Goal: Task Accomplishment & Management: Manage account settings

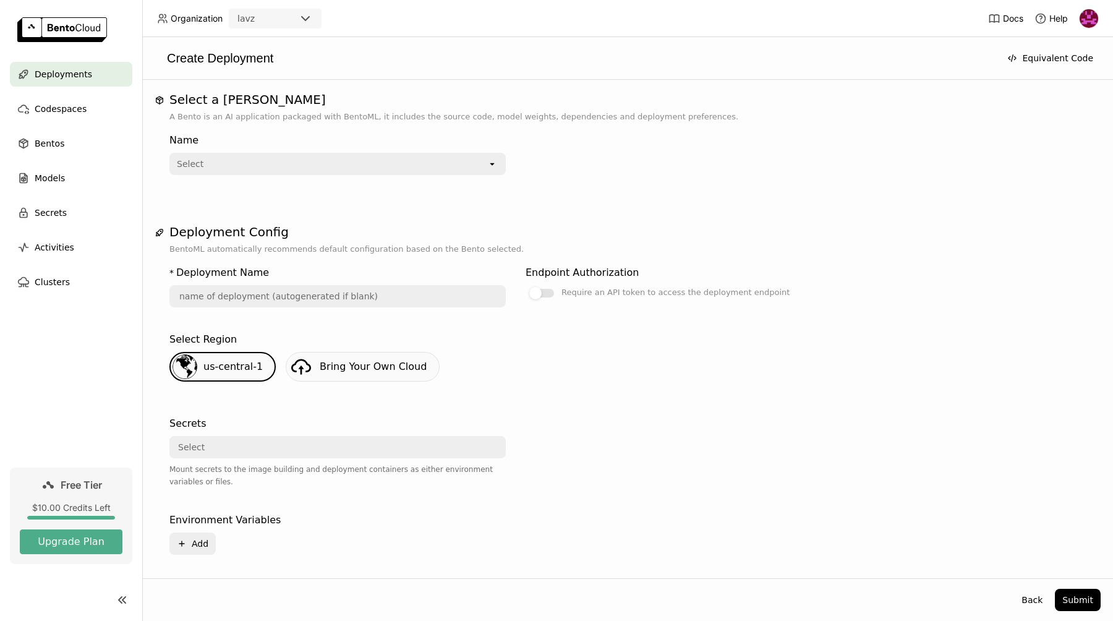
click at [408, 399] on div "Select Region us-central-1 Bring Your Own Cloud" at bounding box center [627, 364] width 916 height 74
click at [267, 160] on div "Select" at bounding box center [329, 164] width 317 height 20
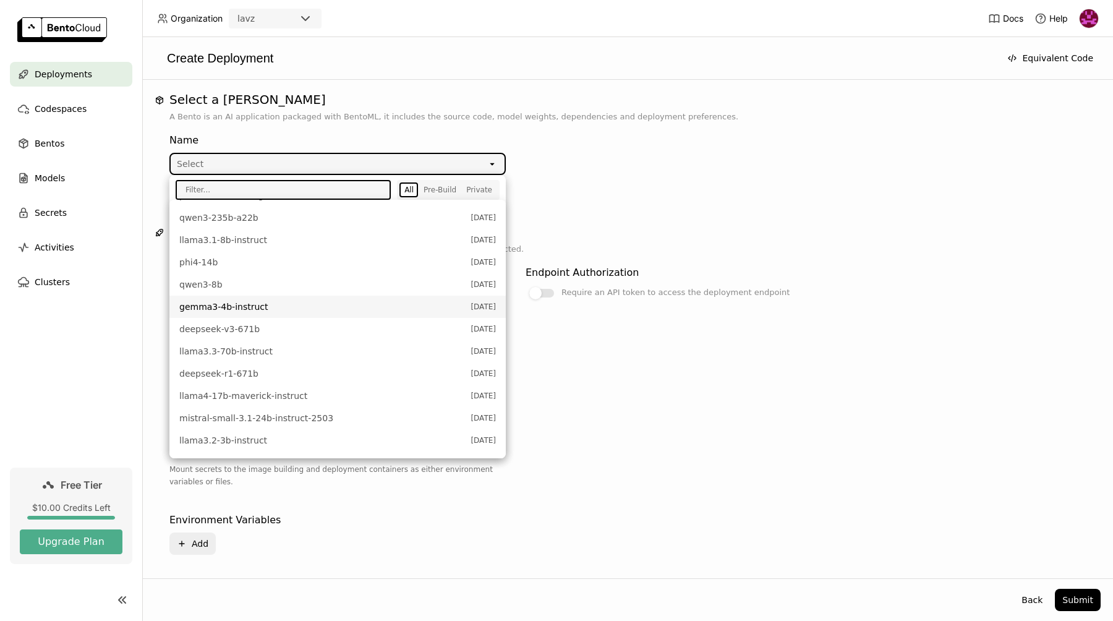
scroll to position [325, 0]
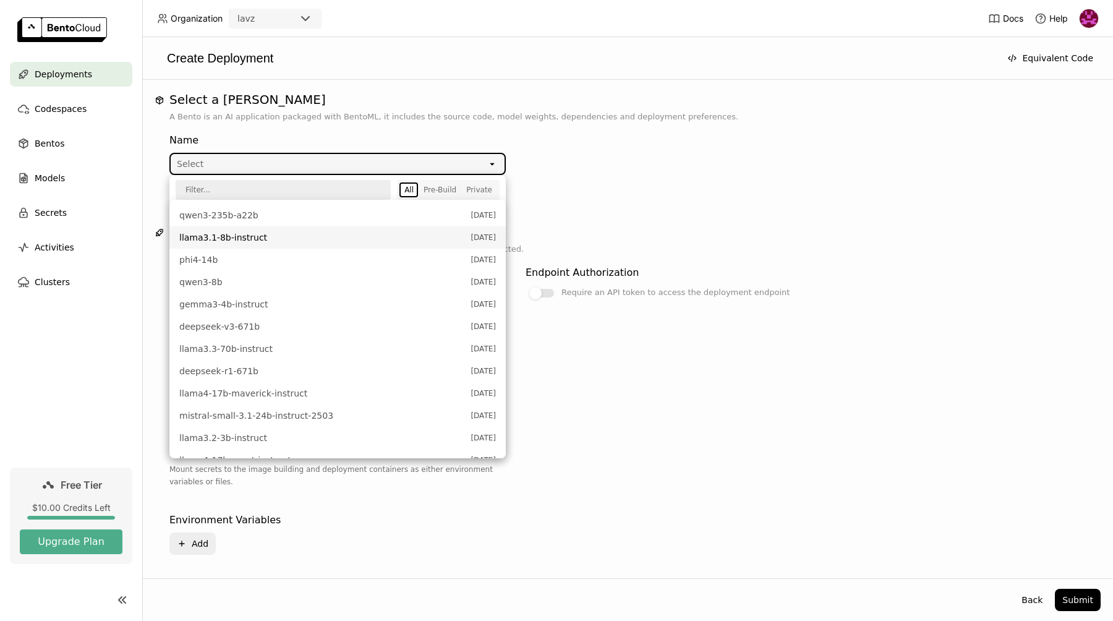
click at [249, 242] on span "llama3.1-8b-instruct" at bounding box center [321, 237] width 285 height 12
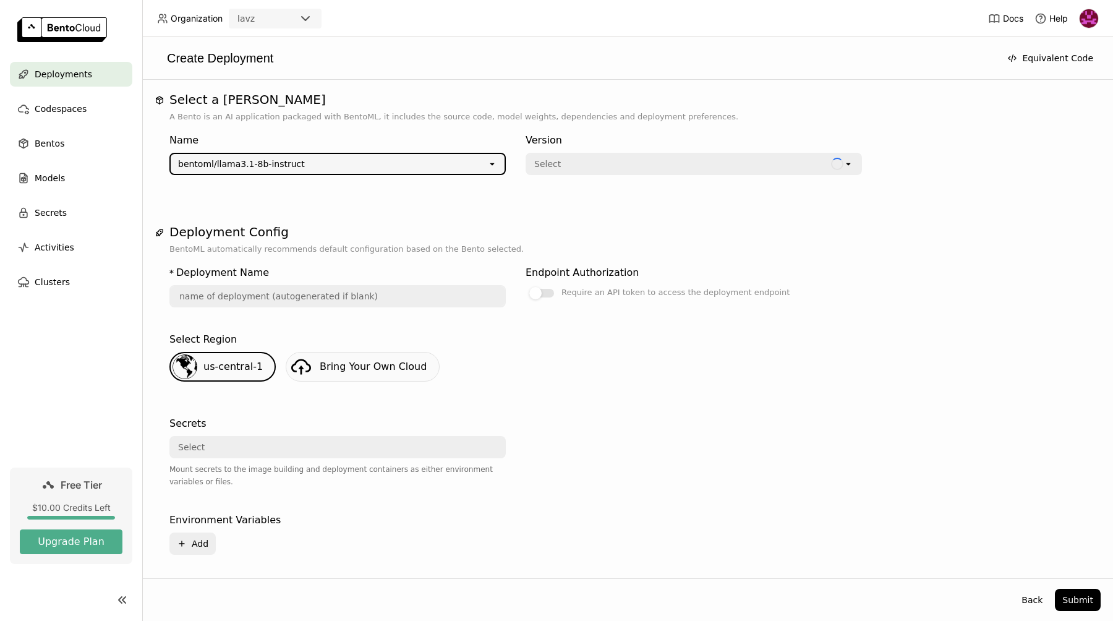
click at [605, 168] on div "Select" at bounding box center [679, 164] width 304 height 20
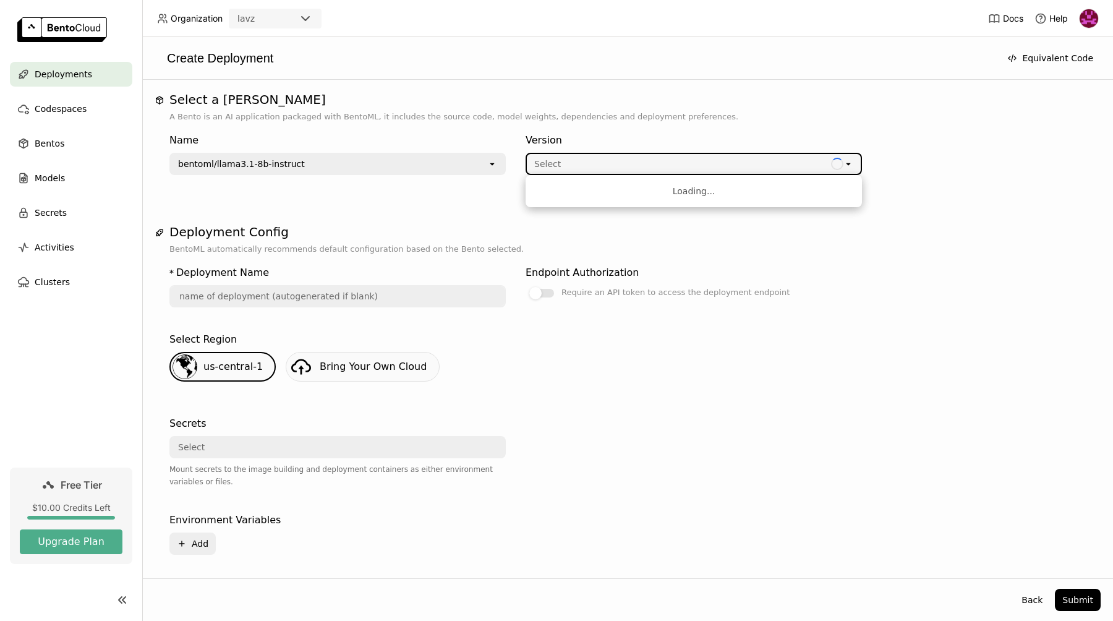
type input "llama-3-1-8-b-instruct-8ap4"
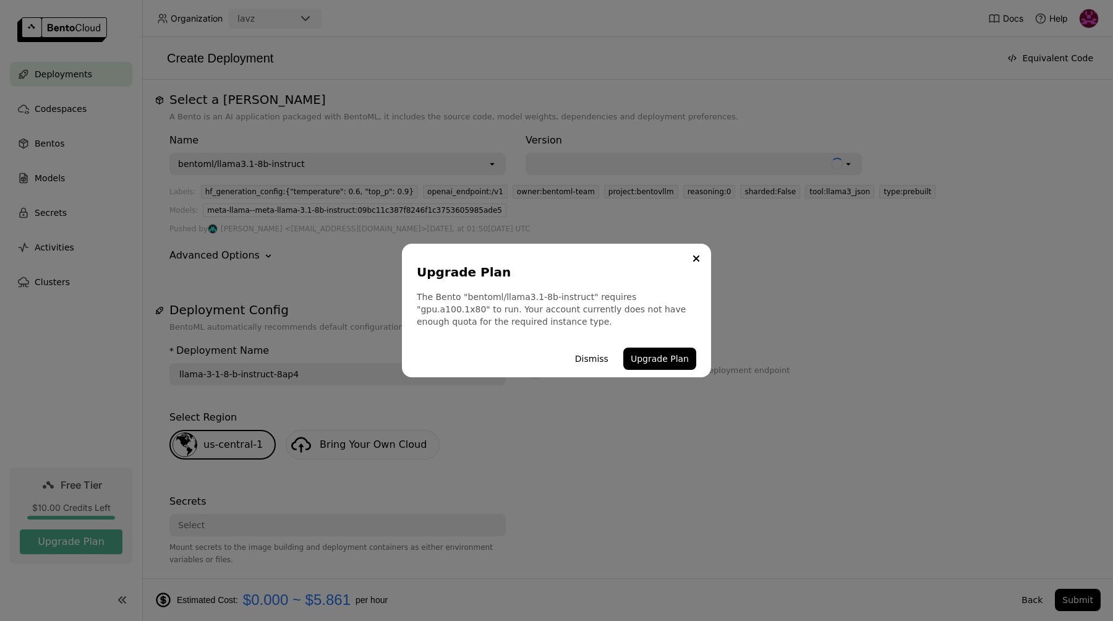
click at [472, 257] on div "Upgrade Plan The Bento "bentoml/llama3.1-8b-instruct" requires "gpu.a100.1x80" …" at bounding box center [556, 311] width 309 height 134
click at [676, 361] on button "Upgrade Plan" at bounding box center [659, 359] width 73 height 22
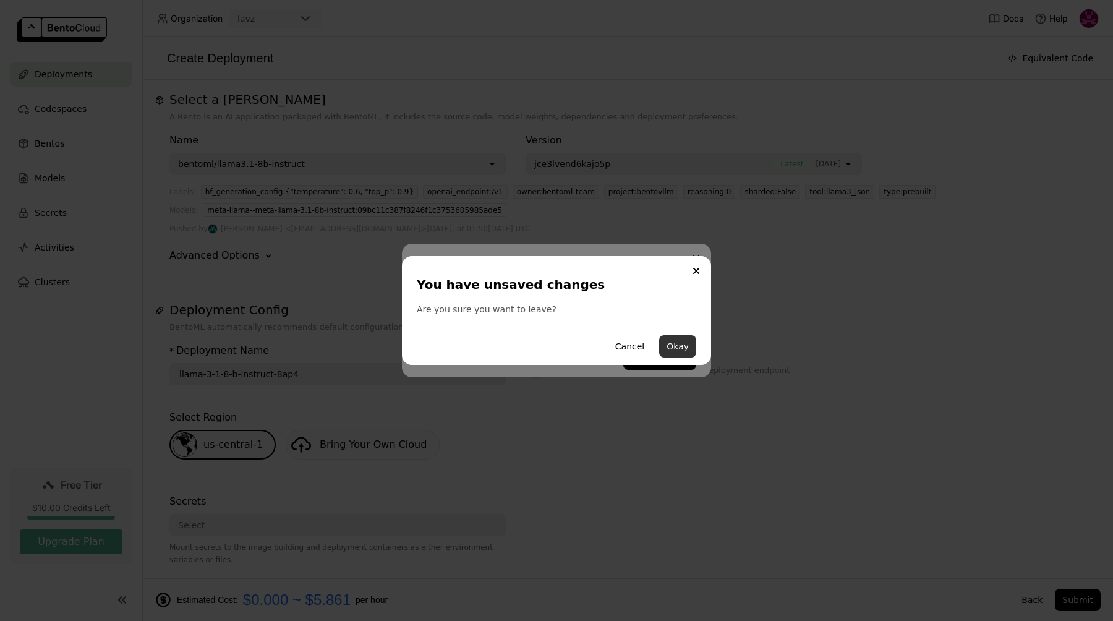
click at [670, 348] on button "Okay" at bounding box center [677, 346] width 37 height 22
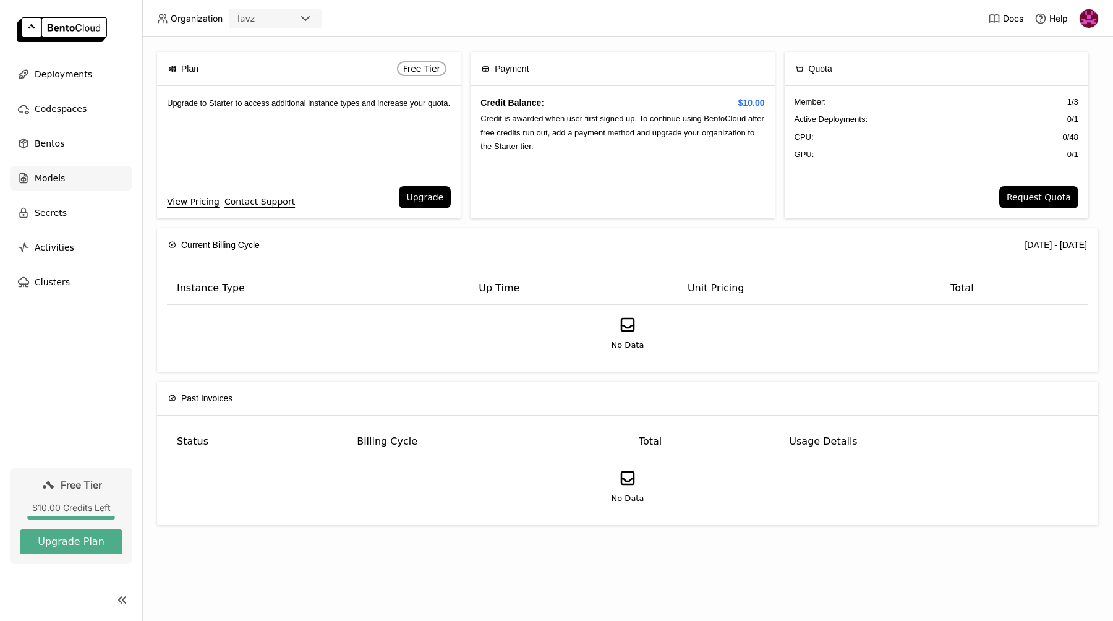
click at [51, 177] on span "Models" at bounding box center [50, 178] width 30 height 15
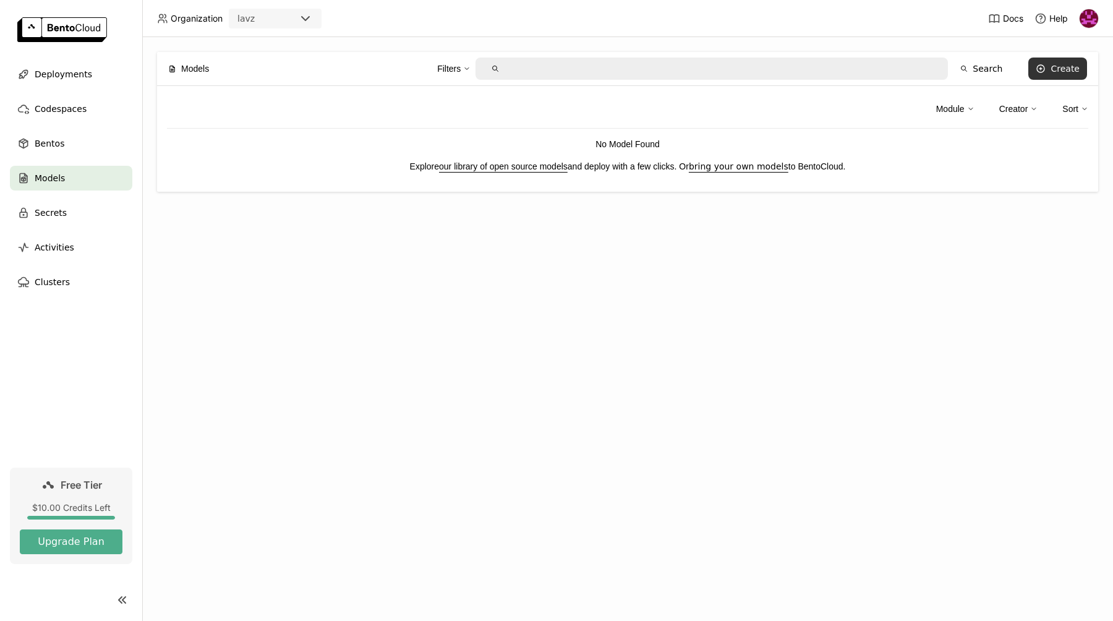
click at [1041, 72] on icon at bounding box center [1040, 68] width 7 height 7
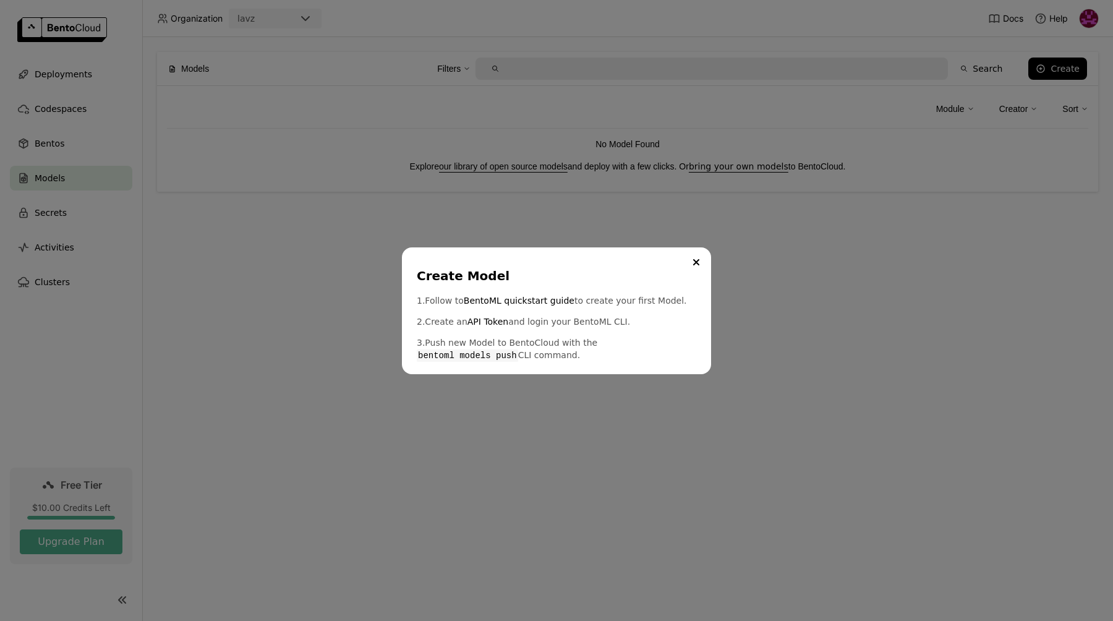
drag, startPoint x: 591, startPoint y: 344, endPoint x: 529, endPoint y: 360, distance: 63.9
click at [529, 361] on p "3. Push new Model to BentoCloud with the bentoml models push CLI command." at bounding box center [557, 348] width 280 height 25
click at [467, 329] on div "1. Follow to BentoML quickstart guide to create your first Model. 2. Create an …" at bounding box center [557, 327] width 280 height 67
click at [510, 349] on p "3. Push new Model to BentoCloud with the bentoml models push CLI command." at bounding box center [557, 348] width 280 height 25
click at [560, 332] on div "1. Follow to BentoML quickstart guide to create your first Model. 2. Create an …" at bounding box center [557, 327] width 280 height 67
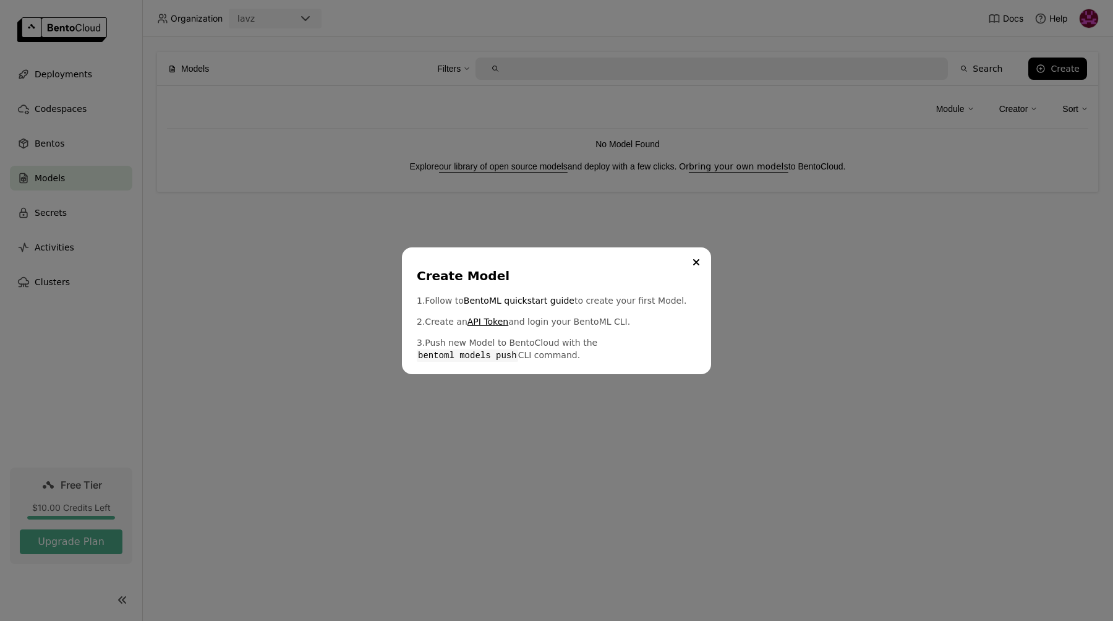
click at [490, 321] on link "API Token" at bounding box center [488, 321] width 41 height 12
click at [490, 318] on link "API Token" at bounding box center [488, 321] width 41 height 12
click at [559, 354] on p "3. Push new Model to BentoCloud with the bentoml models push CLI command." at bounding box center [557, 348] width 280 height 25
click at [518, 341] on p "3. Push new Model to BentoCloud with the bentoml models push CLI command." at bounding box center [557, 348] width 280 height 25
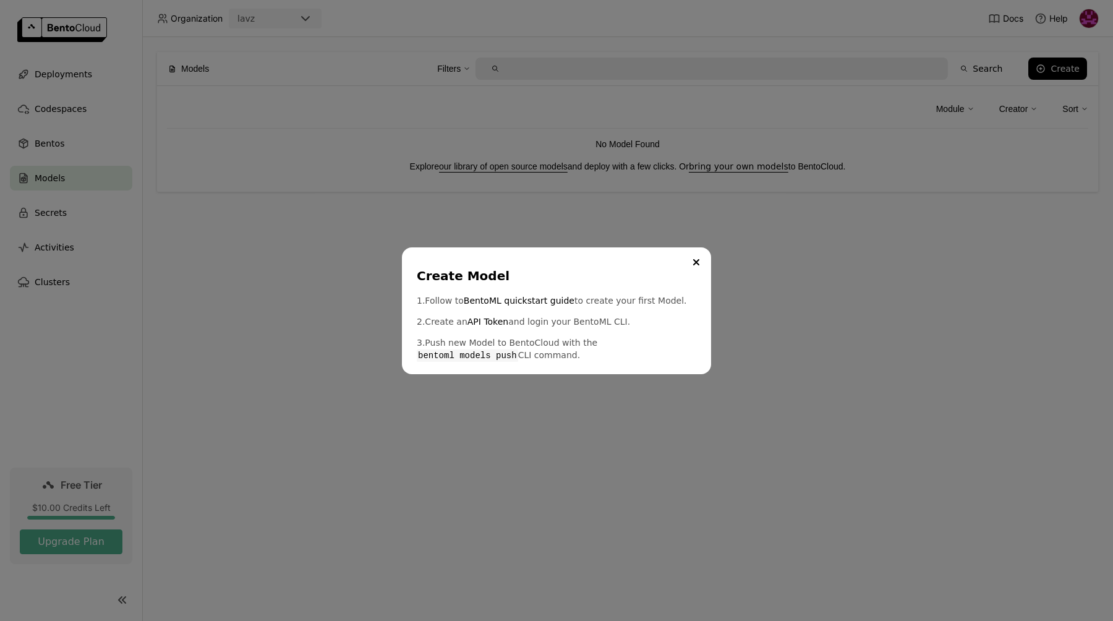
click at [518, 349] on code "bentoml models push" at bounding box center [467, 355] width 101 height 12
drag, startPoint x: 491, startPoint y: 350, endPoint x: 410, endPoint y: 331, distance: 83.1
click at [410, 331] on div "Create Model 1. Follow to BentoML quickstart guide to create your first Model. …" at bounding box center [556, 310] width 309 height 127
copy p "3. Push new Model to BentoCloud with the bentoml models push CLI command."
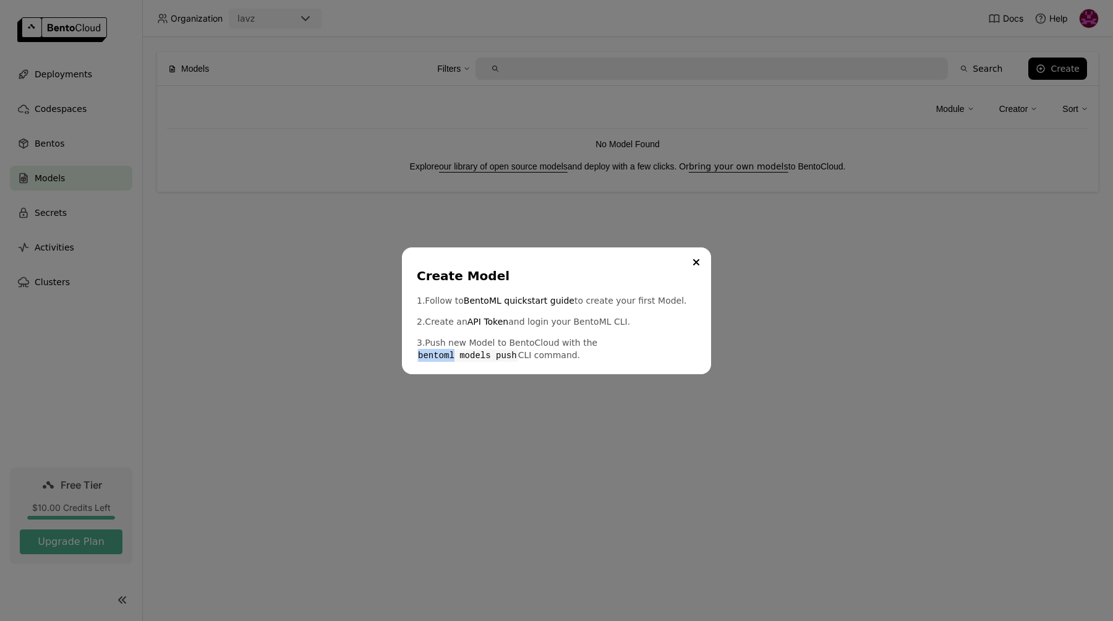
click at [589, 273] on div "Create Model" at bounding box center [554, 275] width 275 height 17
click at [503, 382] on div "Create Model 1. Follow to BentoML quickstart guide to create your first Model. …" at bounding box center [556, 310] width 1113 height 621
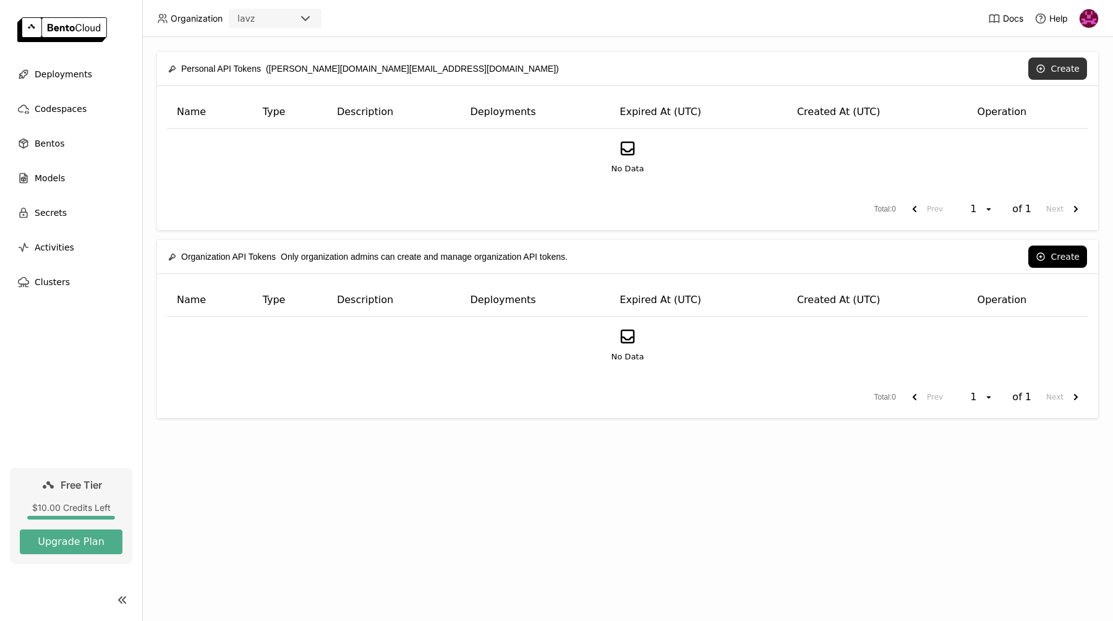
click at [1056, 66] on button "Create" at bounding box center [1057, 69] width 59 height 22
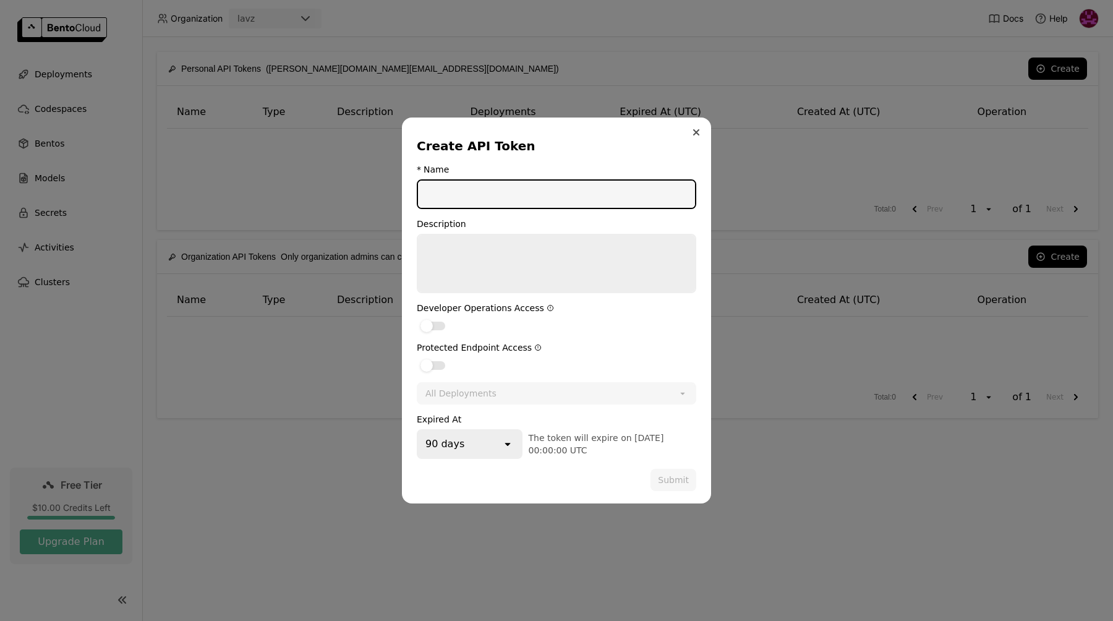
click at [695, 132] on icon "Close" at bounding box center [696, 132] width 5 height 5
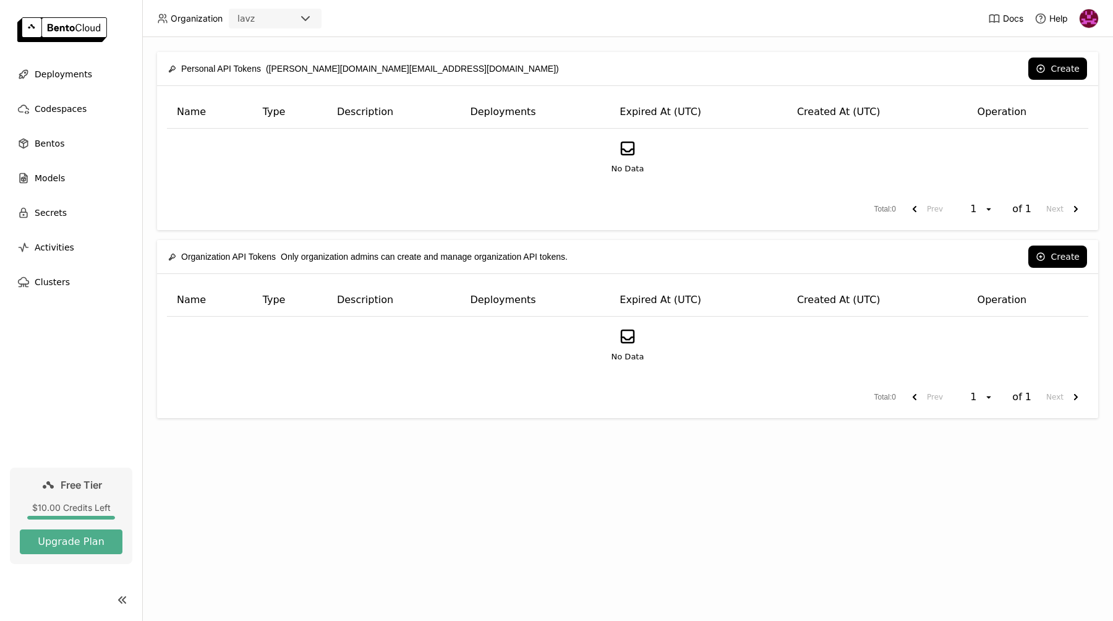
click at [344, 482] on div "Personal API Tokens ([PERSON_NAME][DOMAIN_NAME][EMAIL_ADDRESS][DOMAIN_NAME]) Cr…" at bounding box center [627, 329] width 971 height 584
click at [1088, 15] on img at bounding box center [1089, 18] width 19 height 19
click at [1056, 49] on span "Members" at bounding box center [1066, 47] width 36 height 11
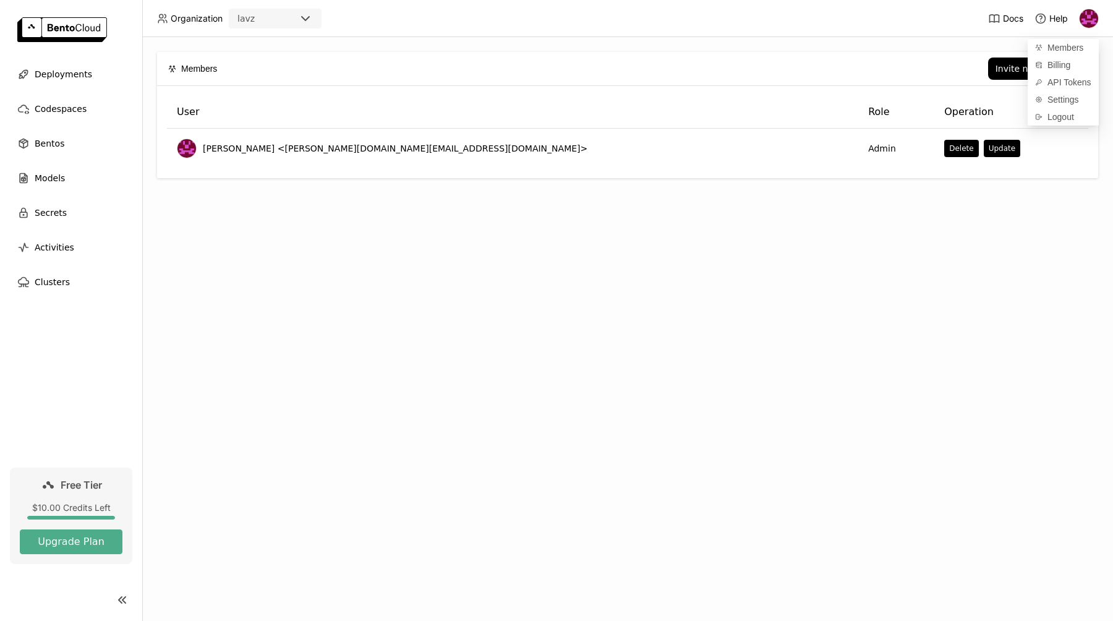
click at [947, 215] on div "Members Invite new member User Role Operation [PERSON_NAME] <[PERSON_NAME][DOMA…" at bounding box center [627, 329] width 971 height 584
click at [1027, 67] on div "Invite new member" at bounding box center [1038, 69] width 84 height 10
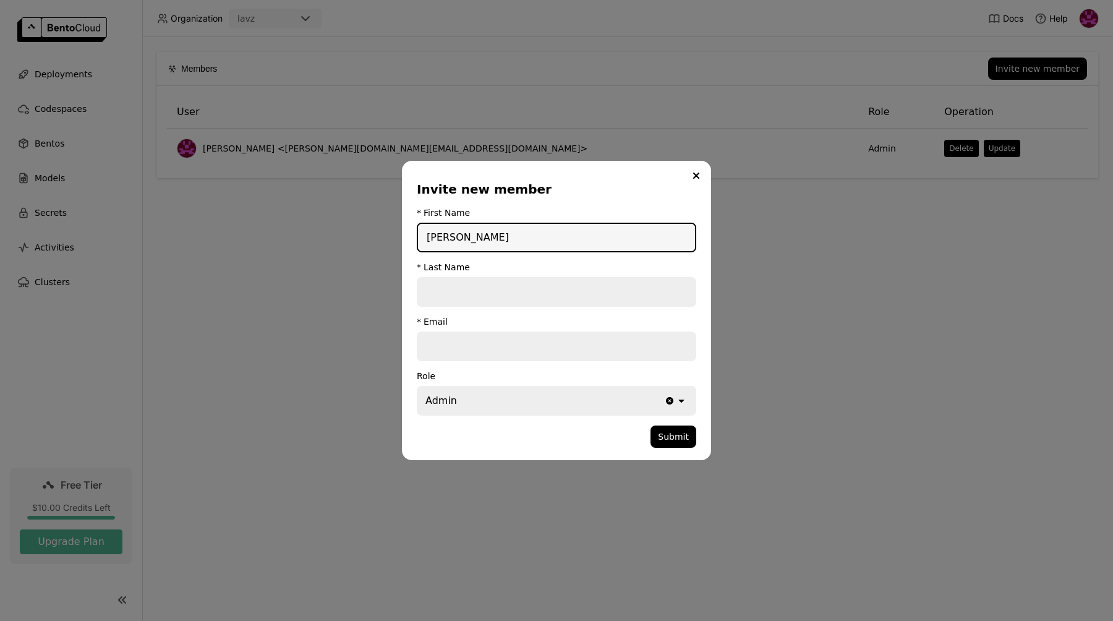
type input "[PERSON_NAME]"
click at [459, 293] on input "dialog" at bounding box center [556, 291] width 277 height 27
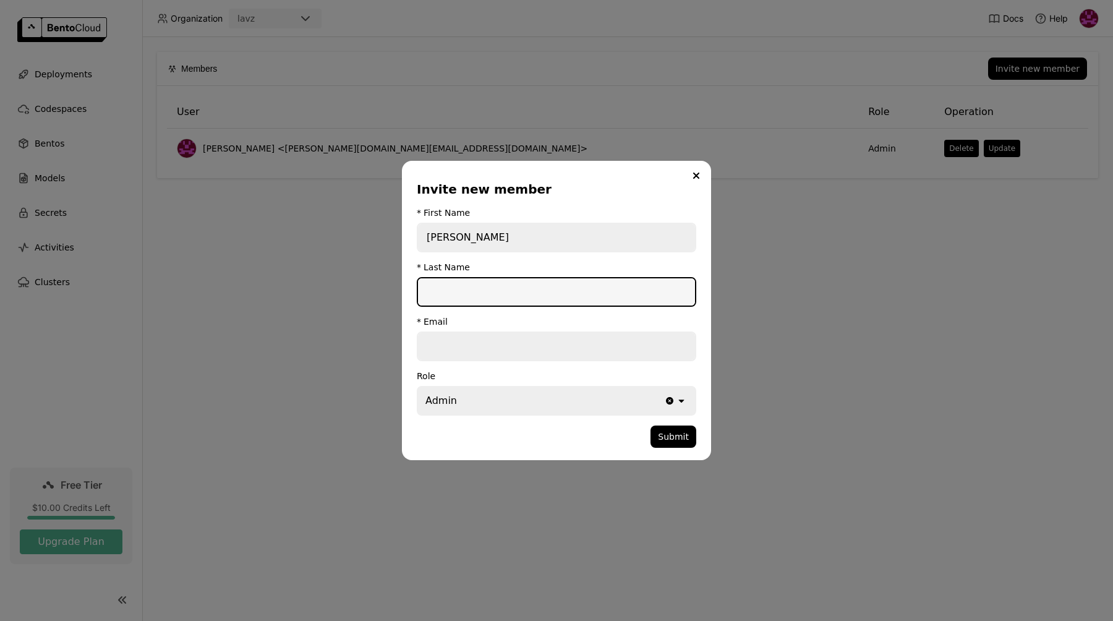
click at [450, 344] on input "dialog" at bounding box center [556, 346] width 277 height 27
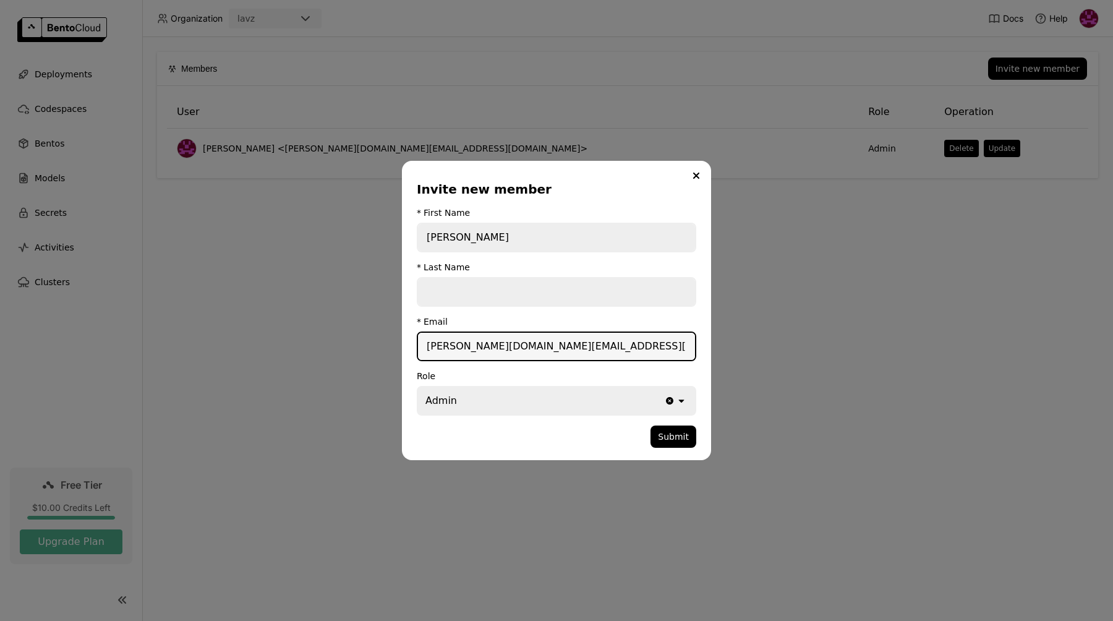
type input "[PERSON_NAME][DOMAIN_NAME][EMAIL_ADDRESS][DOMAIN_NAME]"
click at [452, 408] on div "Admin" at bounding box center [441, 400] width 32 height 15
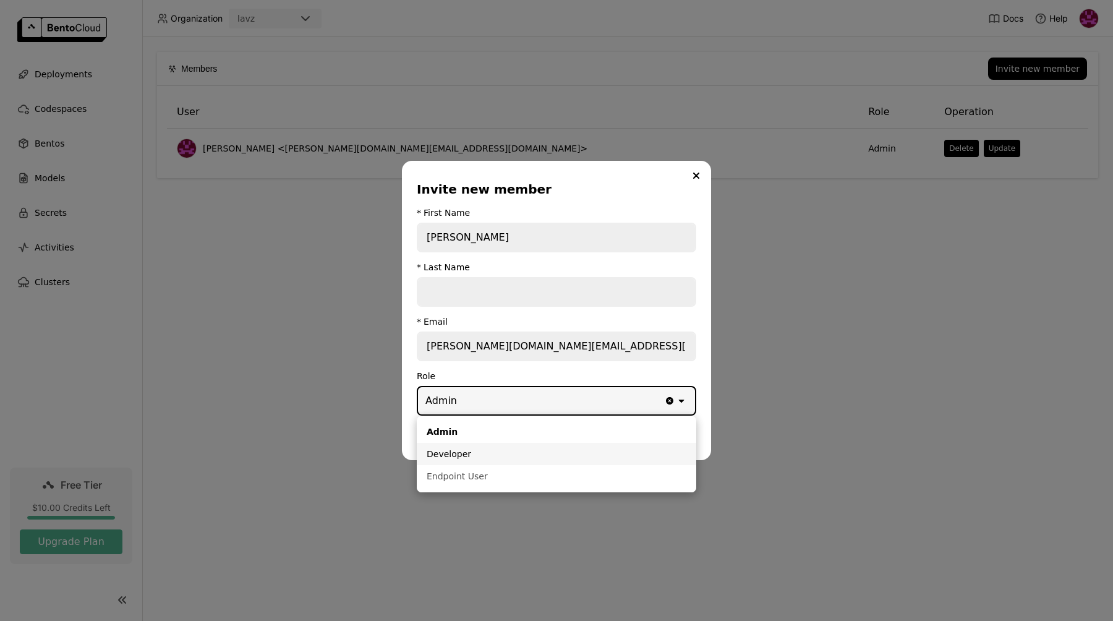
click at [434, 454] on div "Developer" at bounding box center [557, 454] width 260 height 12
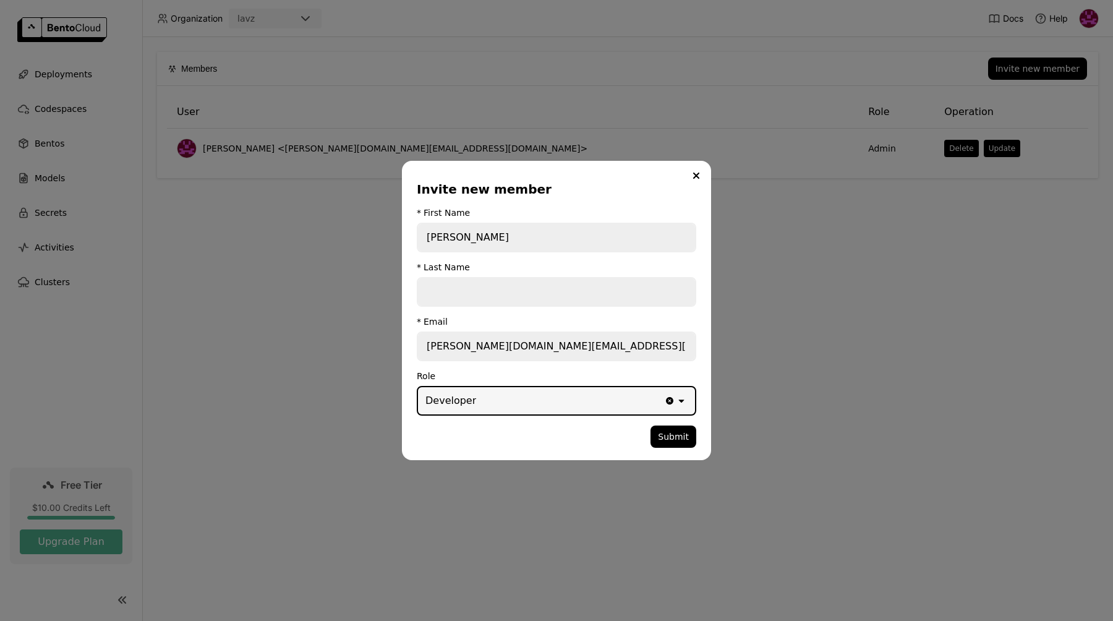
click at [545, 440] on div "dialog" at bounding box center [534, 436] width 234 height 22
click at [669, 437] on button "Submit" at bounding box center [674, 436] width 46 height 22
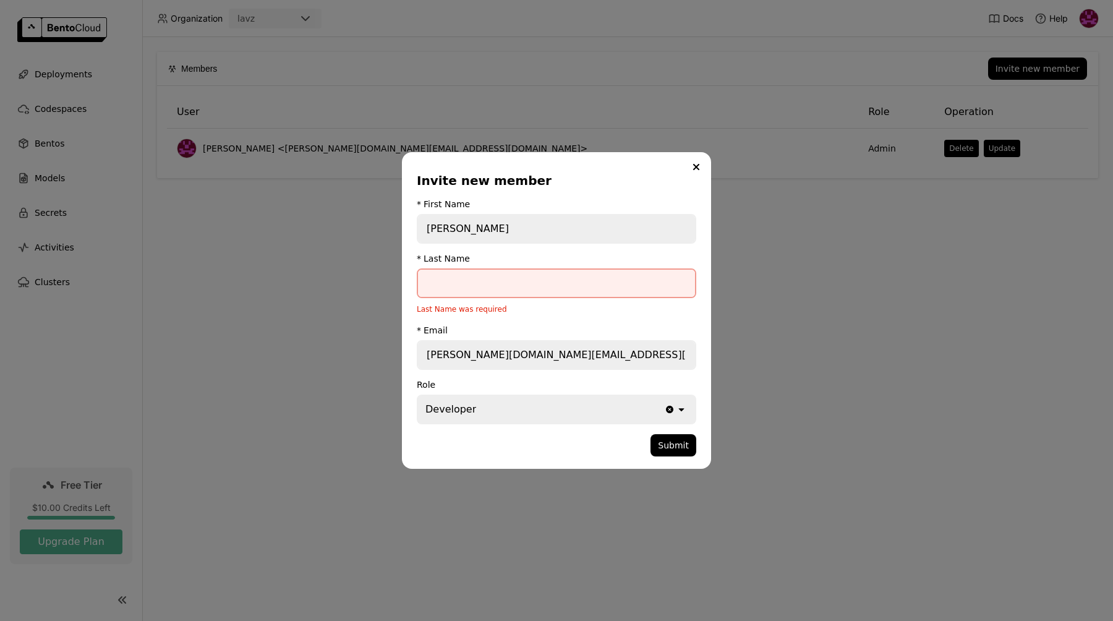
click at [503, 284] on input "dialog" at bounding box center [556, 283] width 277 height 27
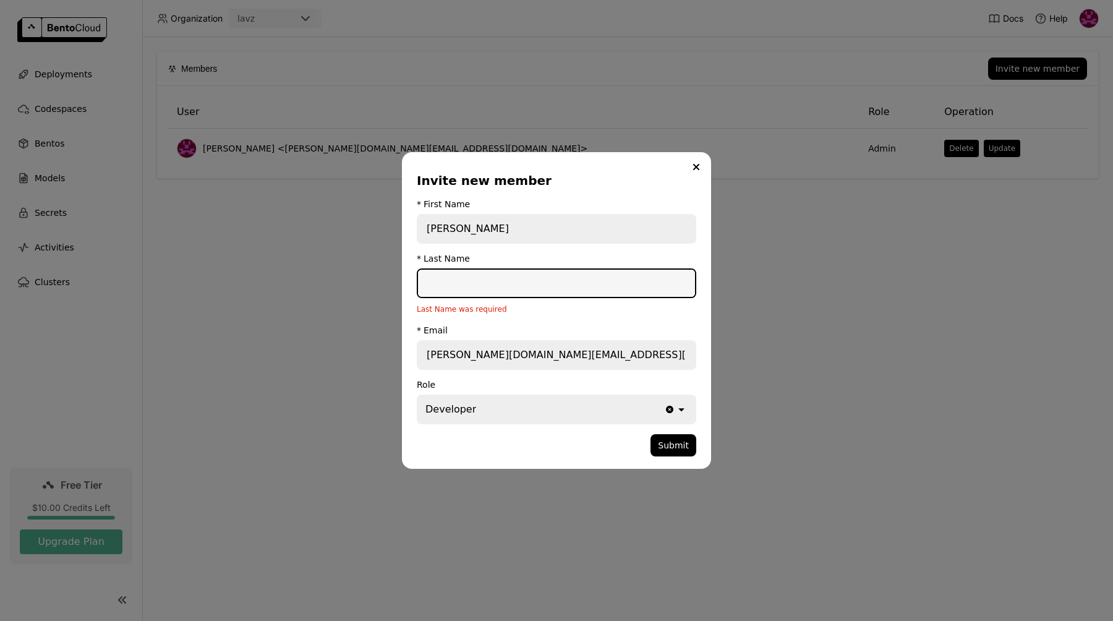
type input "k"
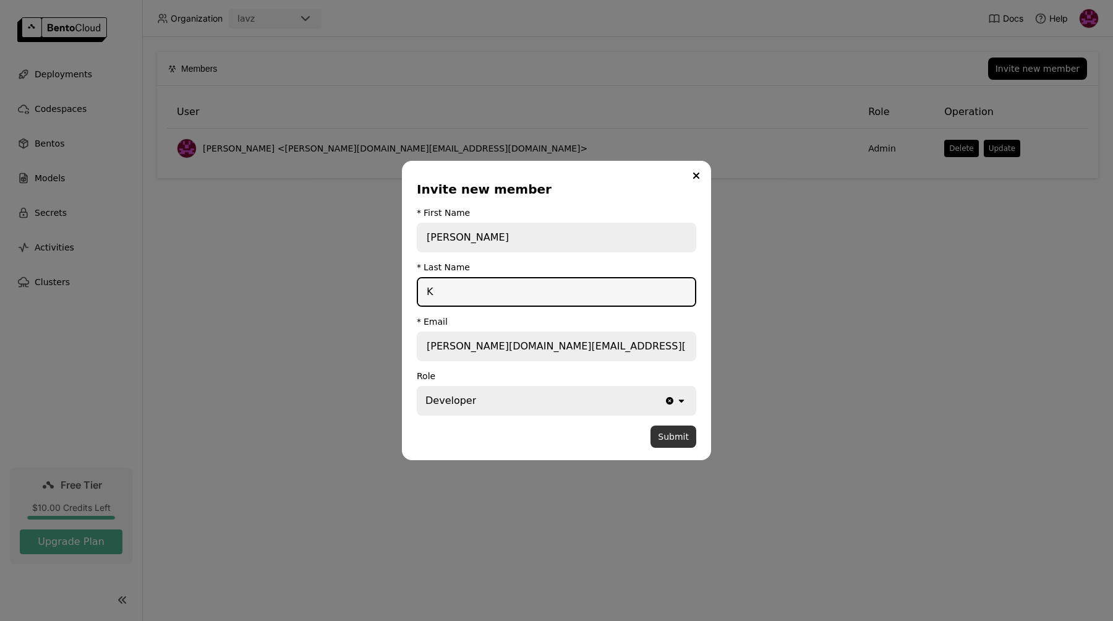
type input "K"
click at [673, 434] on button "Submit" at bounding box center [674, 436] width 46 height 22
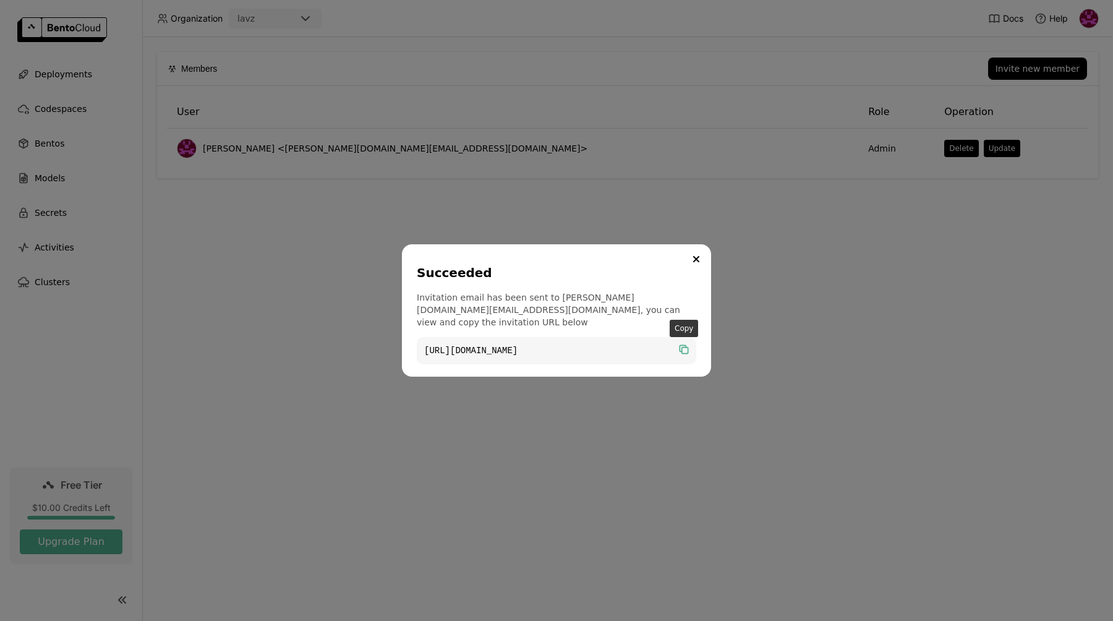
click at [683, 348] on icon "dialog" at bounding box center [685, 351] width 6 height 6
click at [695, 262] on icon "Close" at bounding box center [696, 259] width 5 height 5
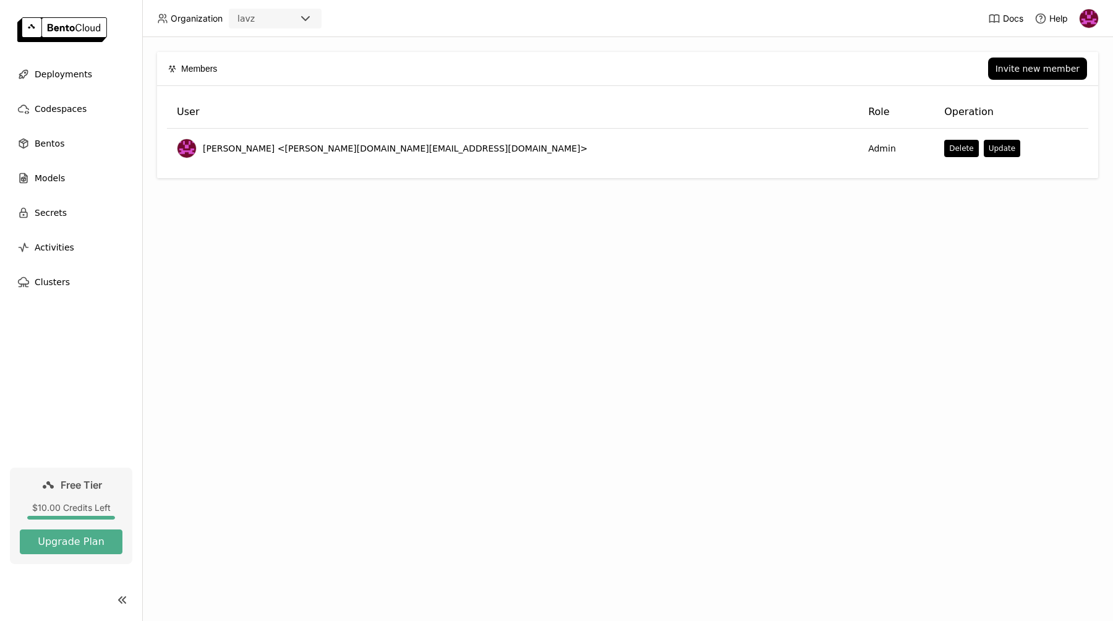
click at [434, 312] on div "Members Invite new member User Role Operation Lavanya Seetharaman <lavanya.work…" at bounding box center [627, 329] width 971 height 584
click at [44, 169] on div "Models" at bounding box center [71, 178] width 122 height 25
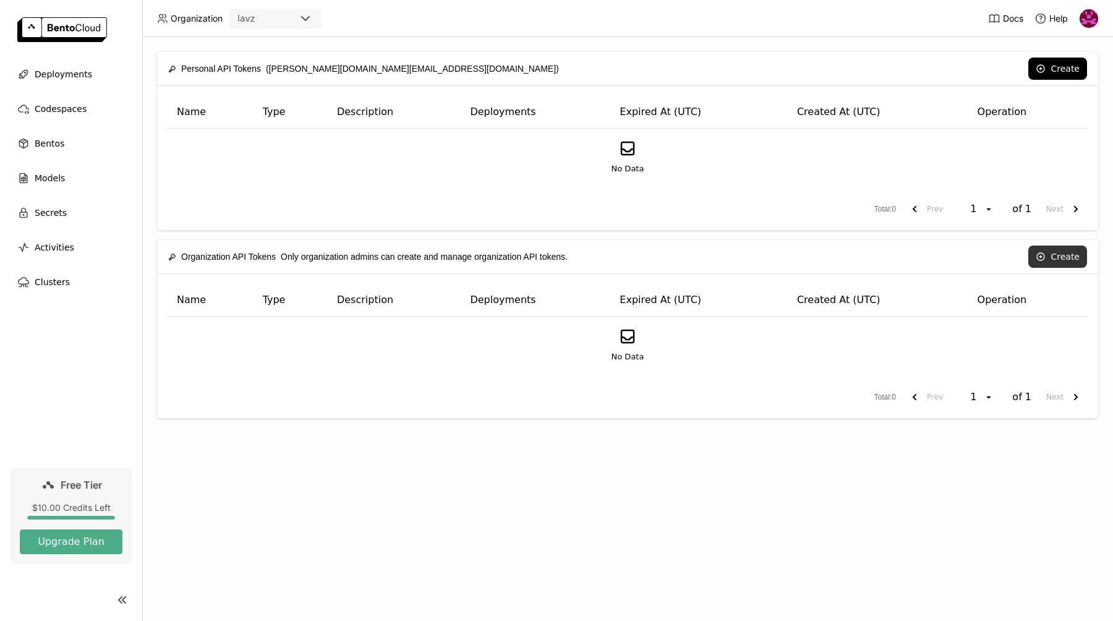
click at [1059, 256] on button "Create" at bounding box center [1057, 257] width 59 height 22
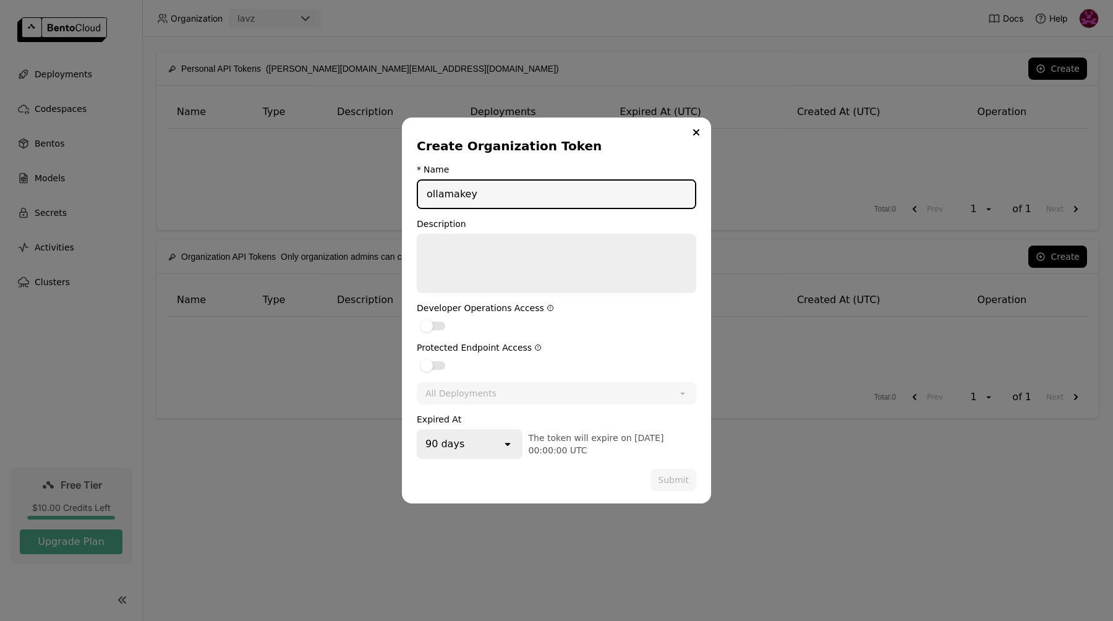
type input "ollamakey"
click at [435, 323] on div "dialog" at bounding box center [433, 326] width 25 height 9
click at [417, 318] on input "dialog" at bounding box center [417, 318] width 0 height 0
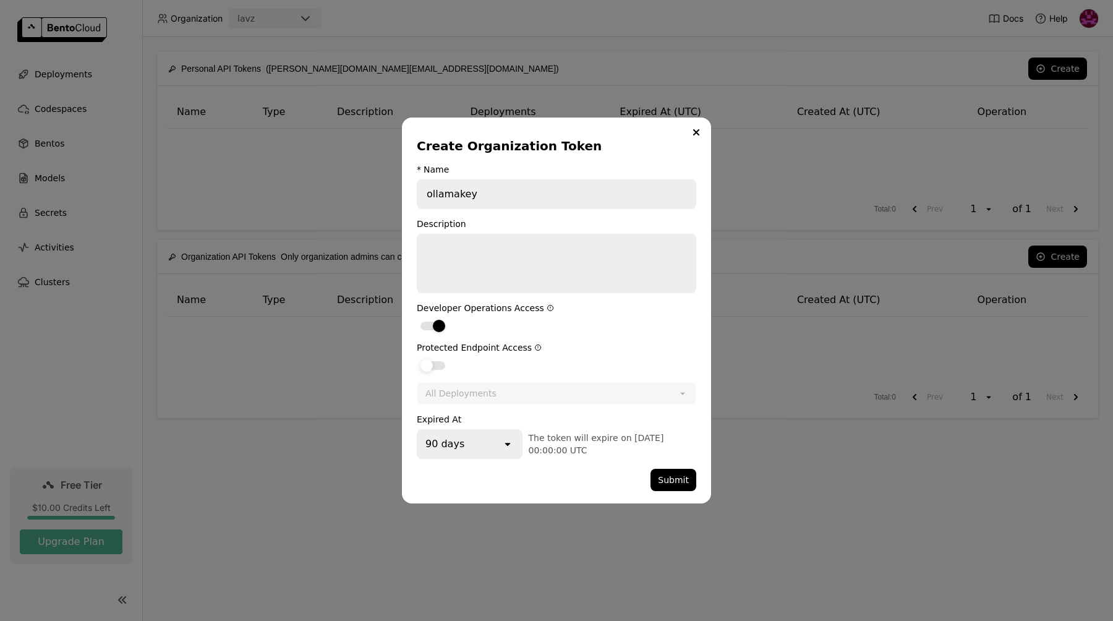
click at [443, 361] on div "dialog" at bounding box center [433, 365] width 25 height 9
click at [417, 357] on input "dialog" at bounding box center [417, 357] width 0 height 0
click at [475, 389] on div "All Deployments" at bounding box center [460, 393] width 71 height 12
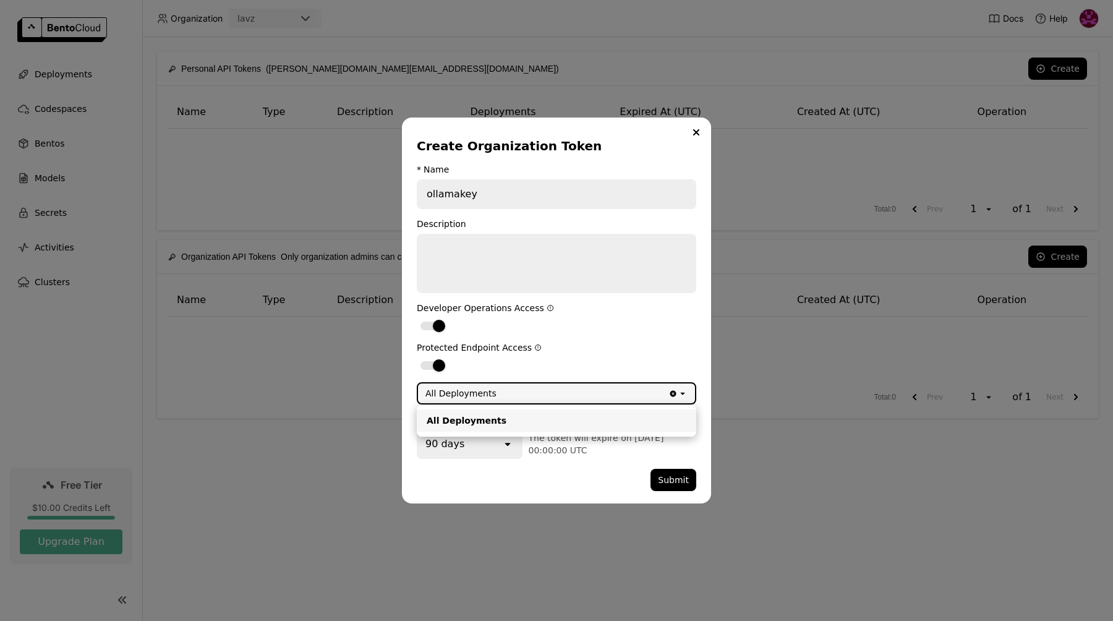
click at [544, 372] on form "* Name ollamakey Description Developer Operations Access Protected Endpoint Acc…" at bounding box center [557, 327] width 280 height 327
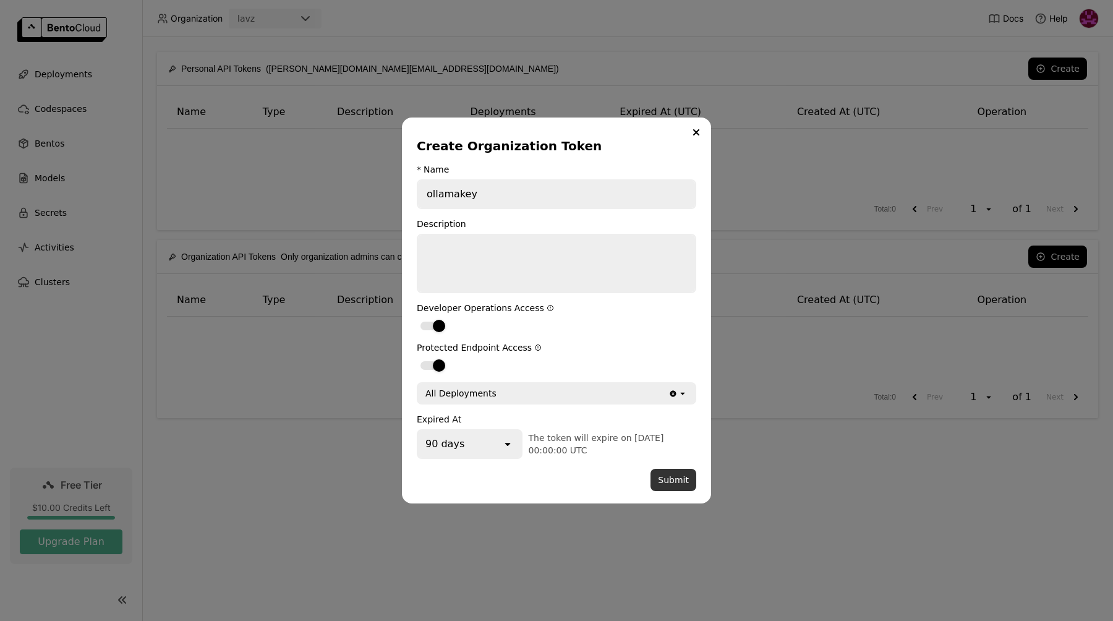
click at [682, 481] on button "Submit" at bounding box center [674, 480] width 46 height 22
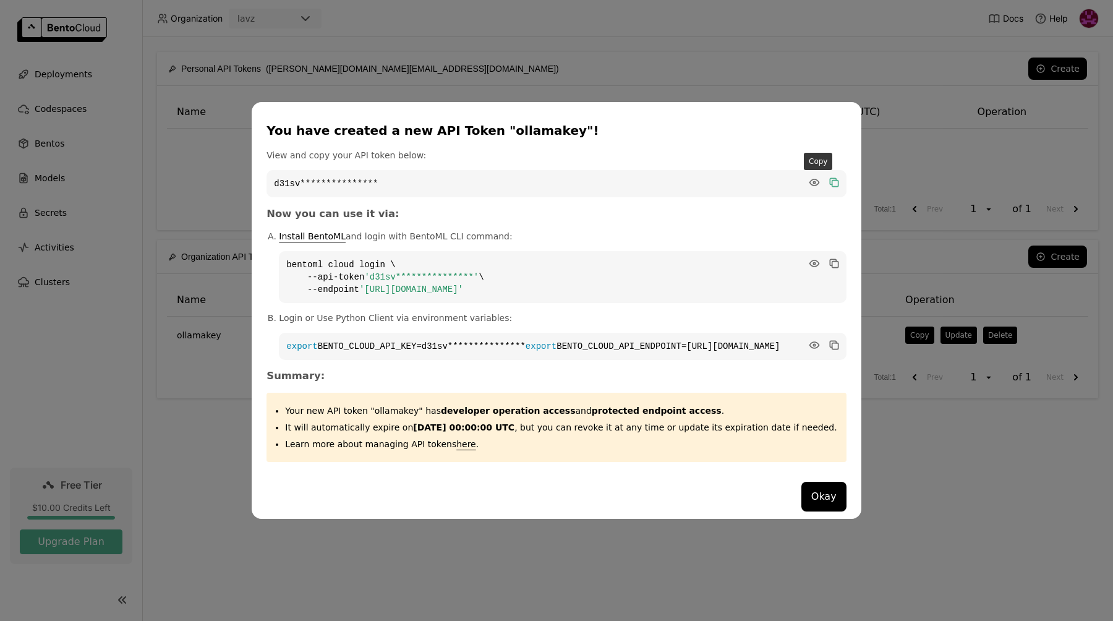
click at [832, 181] on icon "dialog" at bounding box center [835, 184] width 6 height 6
click at [832, 262] on icon "dialog" at bounding box center [835, 265] width 6 height 6
click at [830, 341] on icon "dialog" at bounding box center [833, 344] width 6 height 6
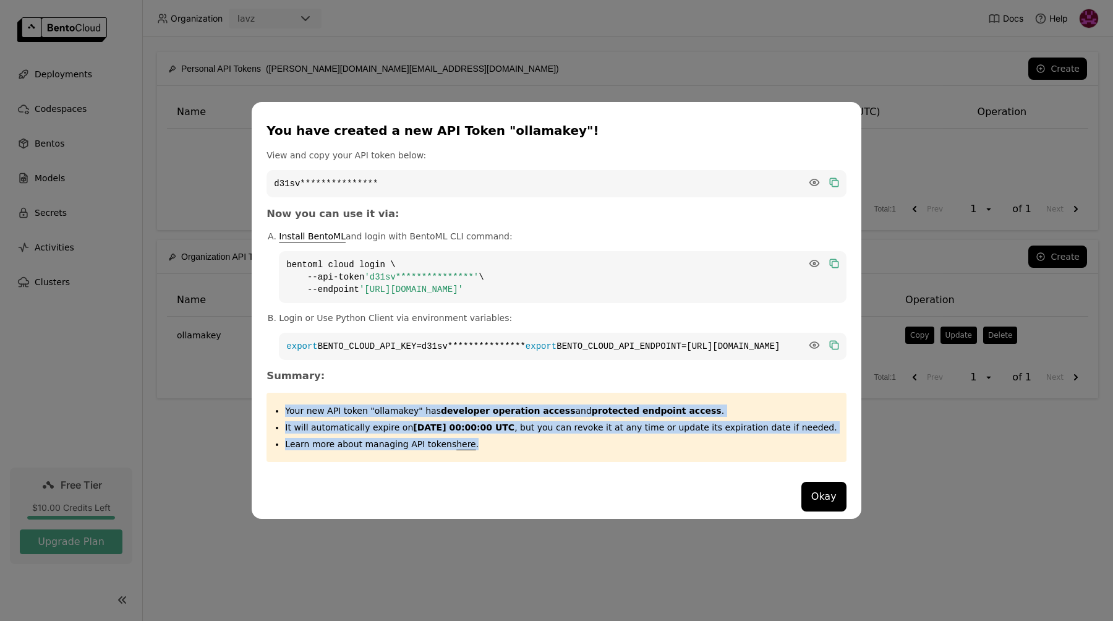
drag, startPoint x: 513, startPoint y: 450, endPoint x: 294, endPoint y: 411, distance: 223.1
click at [294, 411] on ul "Your new API token "ollamakey" has developer operation access and protected end…" at bounding box center [556, 427] width 561 height 46
copy ul "Your new API token "ollamakey" has developer operation access and protected end…"
click at [370, 462] on div "Your new API token "ollamakey" has developer operation access and protected end…" at bounding box center [556, 427] width 579 height 69
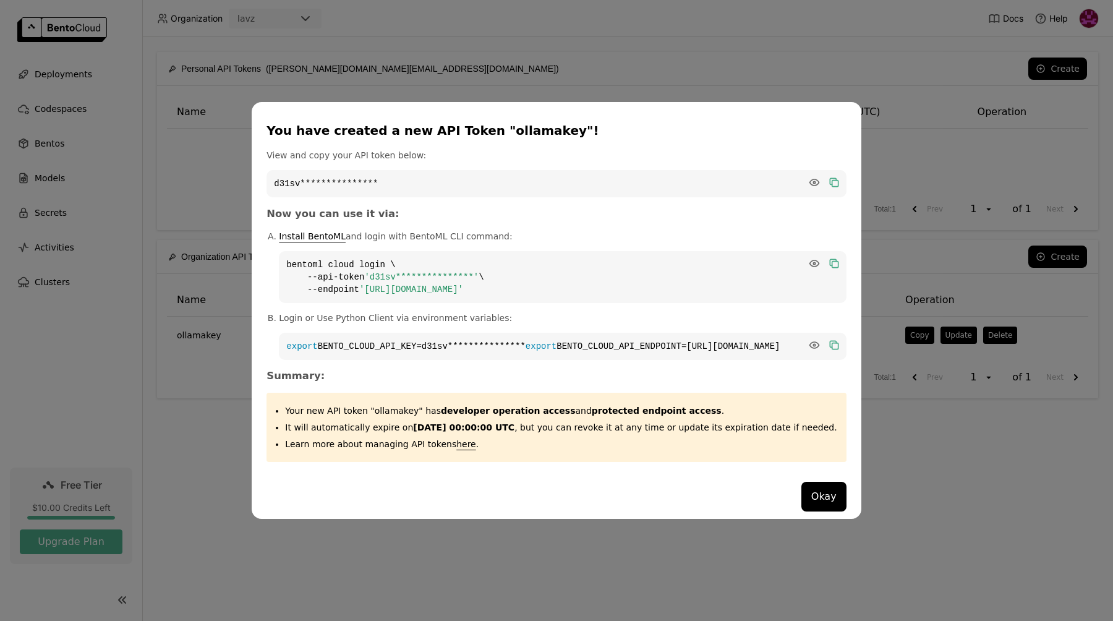
click at [389, 417] on p "Your new API token "ollamakey" has developer operation access and protected end…" at bounding box center [561, 410] width 552 height 12
copy p "ollamakey"
click at [584, 450] on p "Learn more about managing API tokens here ." at bounding box center [561, 444] width 552 height 12
click at [807, 501] on button "Okay" at bounding box center [823, 497] width 45 height 30
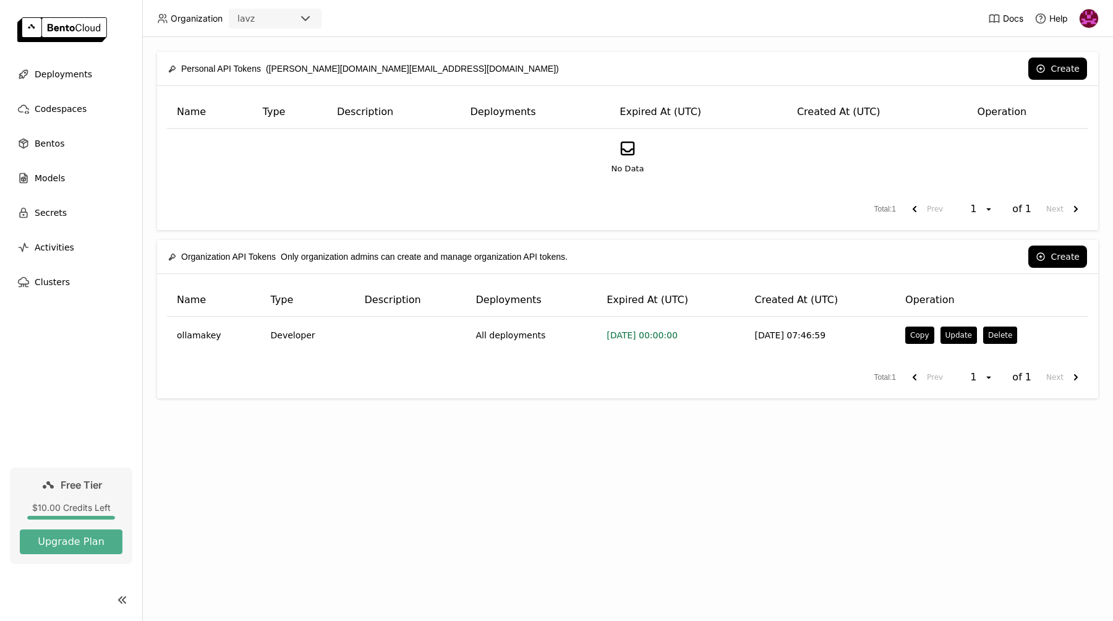
click at [513, 421] on div "Personal API Tokens (lavanya.works@blackwinstech.com) Create Name Type Descript…" at bounding box center [627, 329] width 971 height 584
click at [628, 429] on div "Personal API Tokens (lavanya.works@blackwinstech.com) Create Name Type Descript…" at bounding box center [627, 329] width 971 height 584
click at [62, 177] on span "Models" at bounding box center [50, 178] width 30 height 15
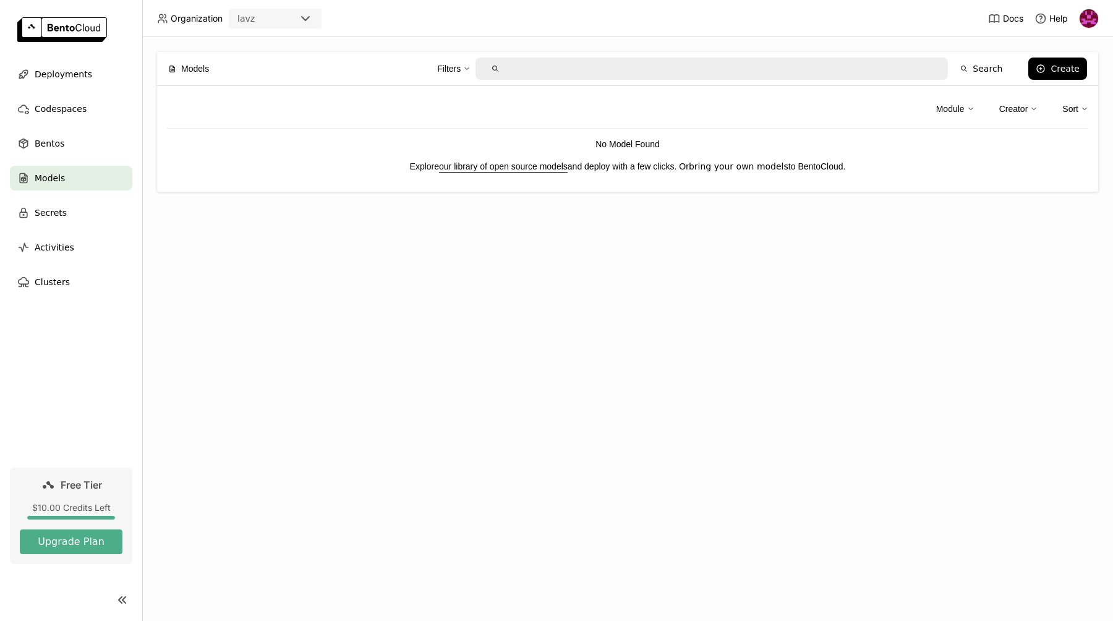
click at [753, 166] on link "bring your own models" at bounding box center [739, 166] width 100 height 10
